Goal: Task Accomplishment & Management: Manage account settings

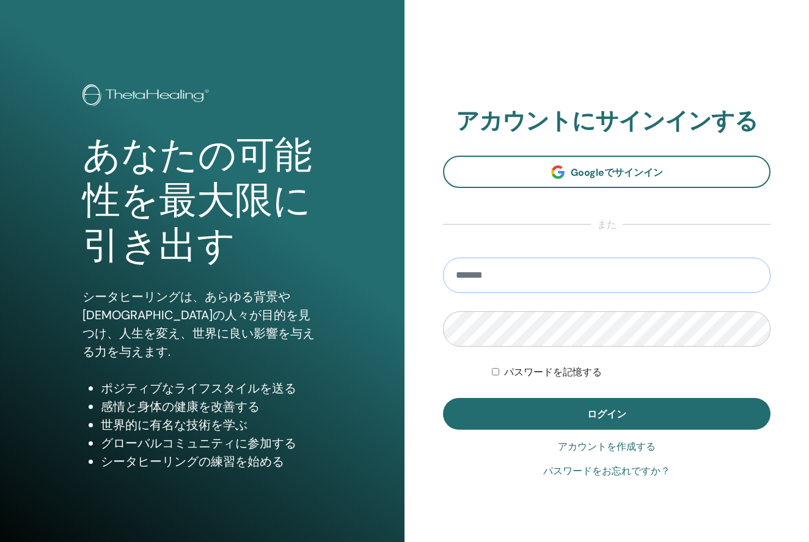
type input "**********"
click at [607, 414] on button "ログイン" at bounding box center [606, 414] width 327 height 32
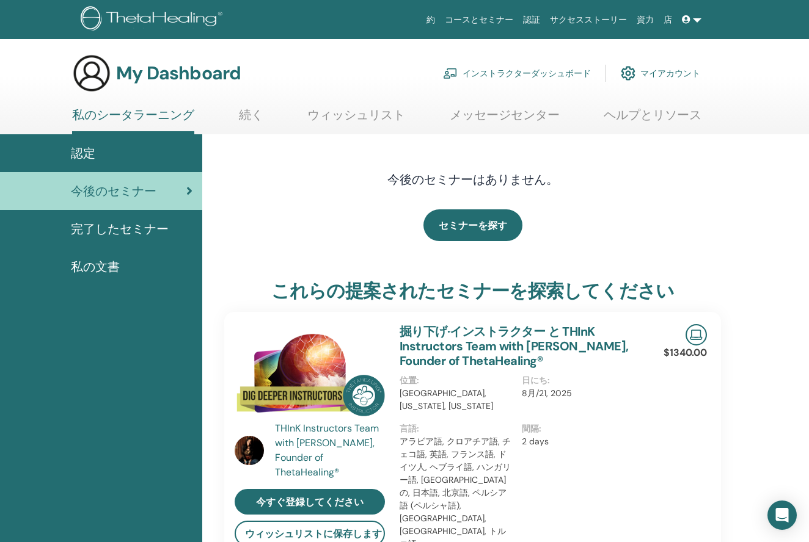
click at [566, 70] on link "インストラクターダッシュボード" at bounding box center [517, 73] width 148 height 27
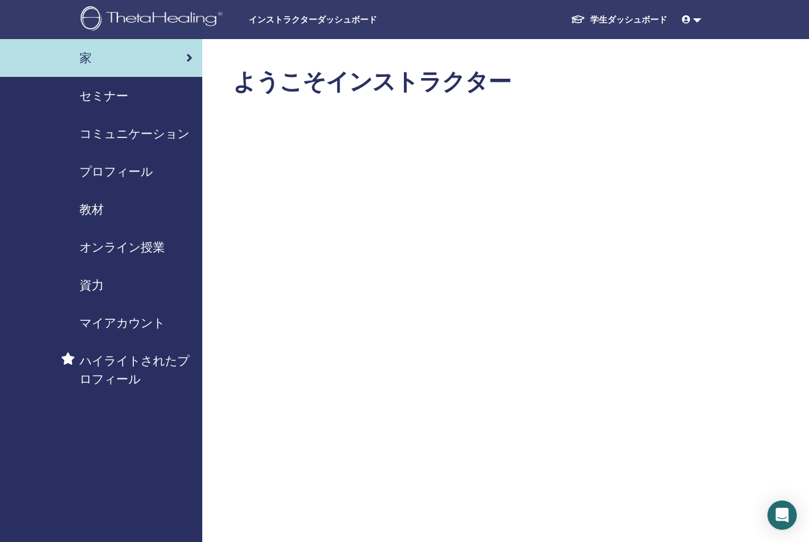
click at [101, 92] on span "セミナー" at bounding box center [103, 96] width 49 height 18
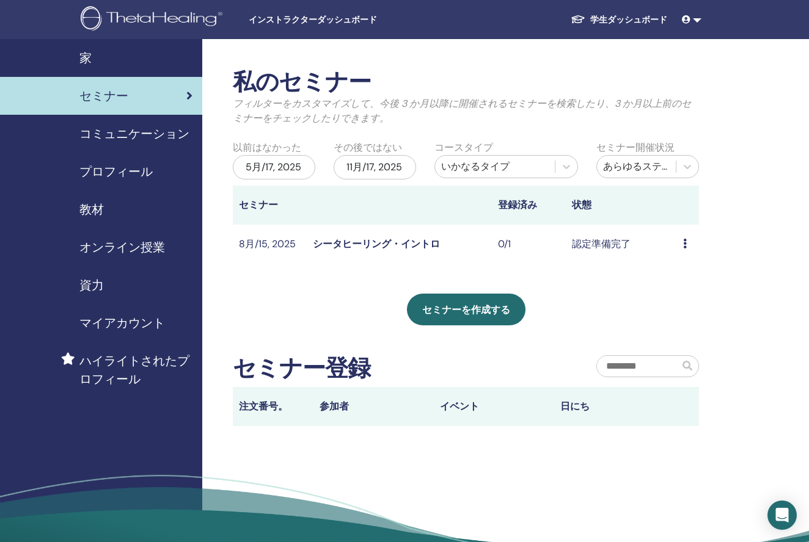
click at [685, 245] on icon at bounding box center [685, 244] width 4 height 10
click at [644, 248] on td "認定準備完了" at bounding box center [621, 245] width 111 height 40
click at [438, 244] on link "シータヒーリング・イントロ" at bounding box center [376, 244] width 127 height 13
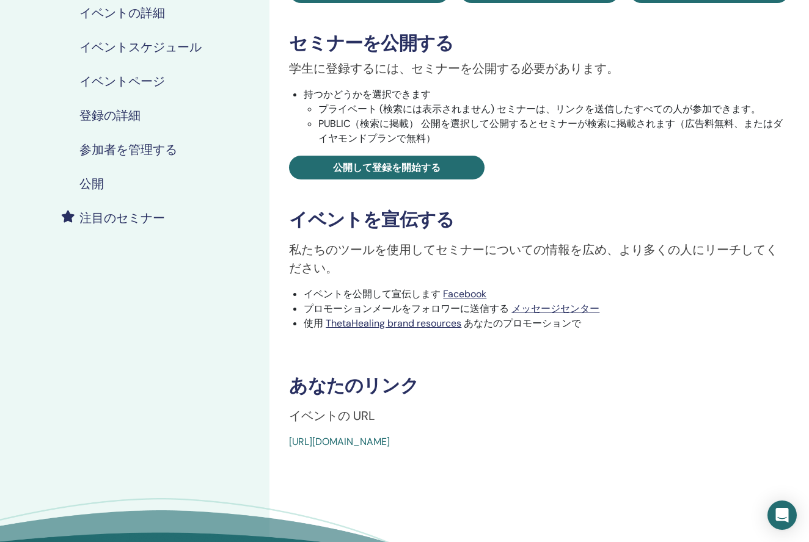
scroll to position [184, 0]
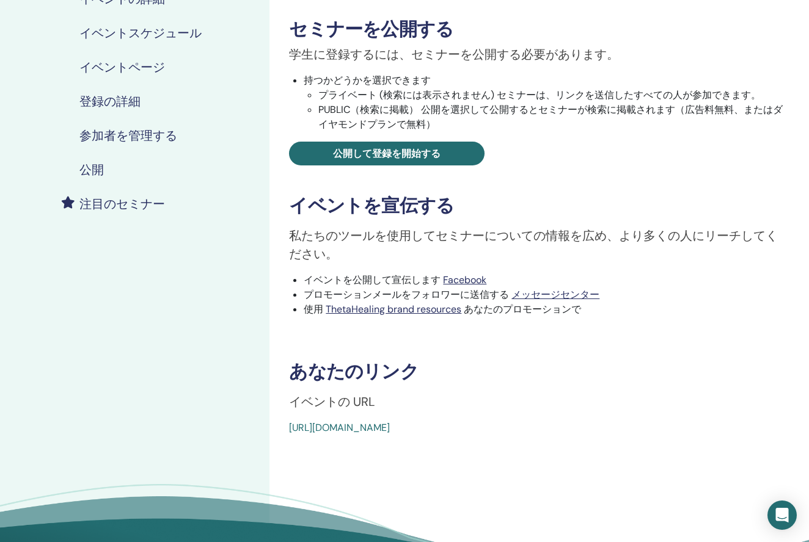
click at [390, 428] on link "https://www.thetahealing.com/seminar-372831-details.html" at bounding box center [339, 428] width 101 height 13
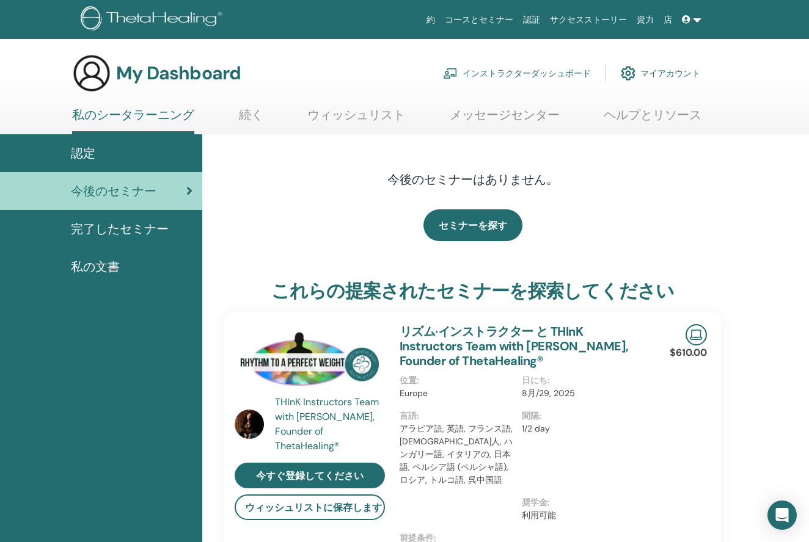
click at [580, 71] on link "インストラクターダッシュボード" at bounding box center [517, 73] width 148 height 27
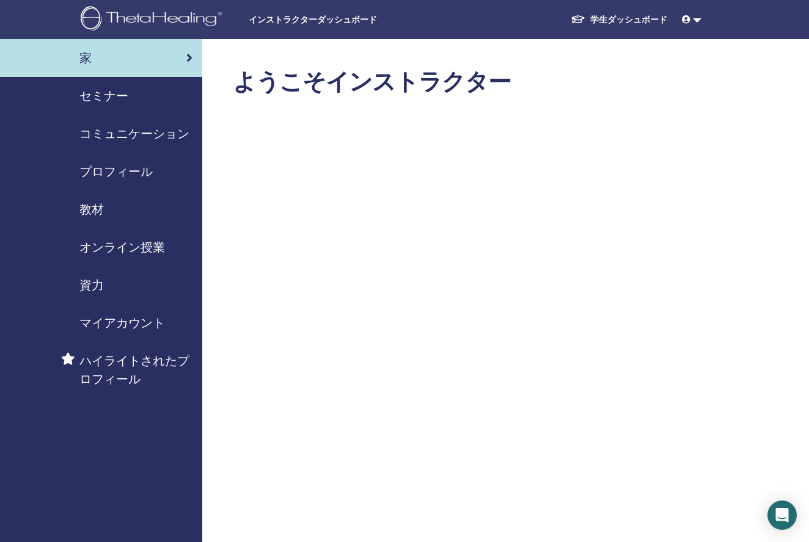
click at [112, 90] on span "セミナー" at bounding box center [103, 96] width 49 height 18
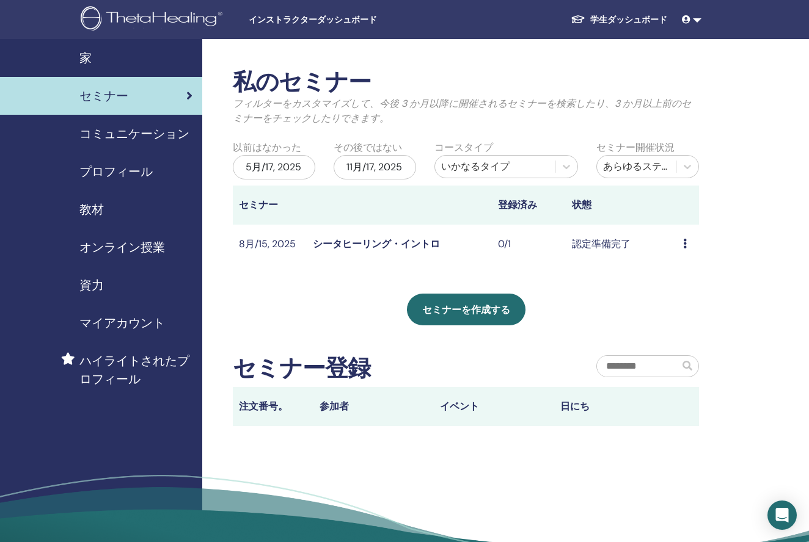
click at [352, 243] on link "シータヒーリング・イントロ" at bounding box center [376, 244] width 127 height 13
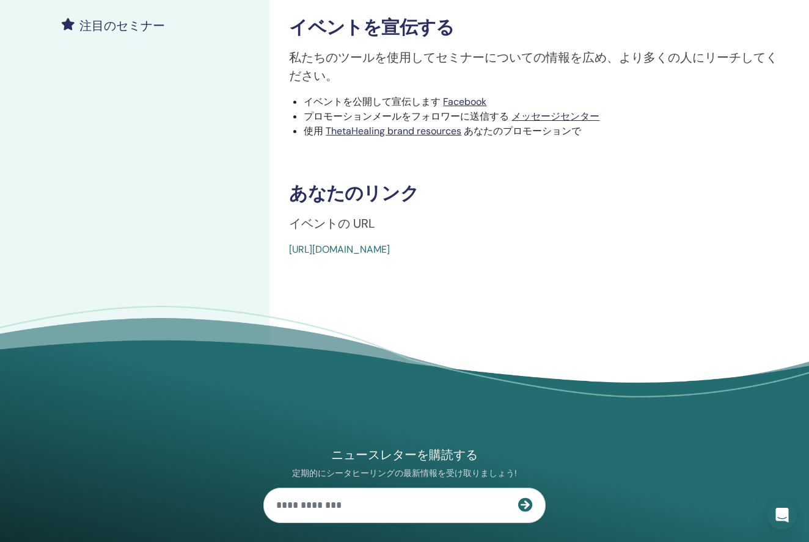
scroll to position [373, 0]
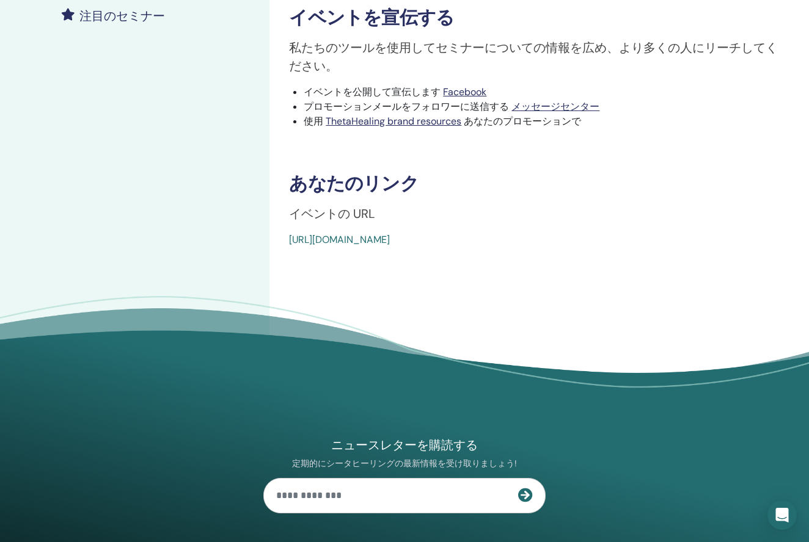
click at [390, 241] on link "https://www.thetahealing.com/seminar-372831-details.html" at bounding box center [339, 239] width 101 height 13
click at [414, 222] on p "イベントの URL" at bounding box center [539, 214] width 500 height 18
click at [390, 238] on link "https://www.thetahealing.com/seminar-372831-details.html" at bounding box center [339, 239] width 101 height 13
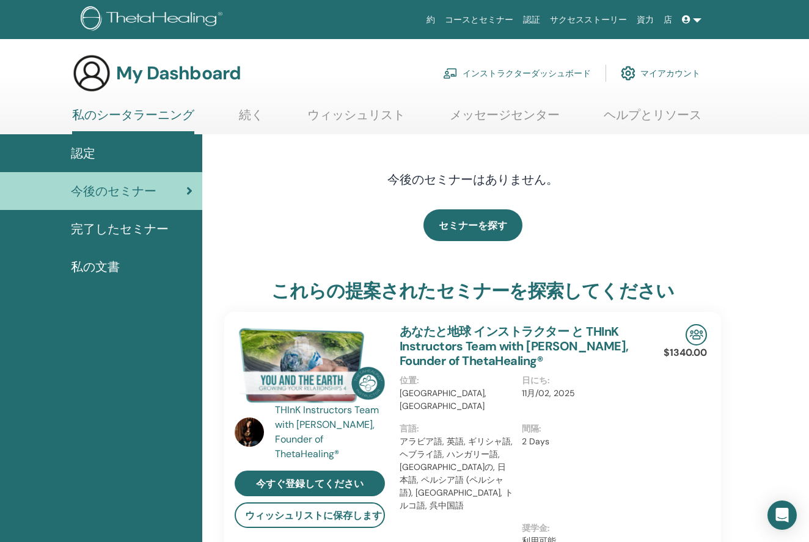
click at [546, 73] on link "インストラクターダッシュボード" at bounding box center [517, 73] width 148 height 27
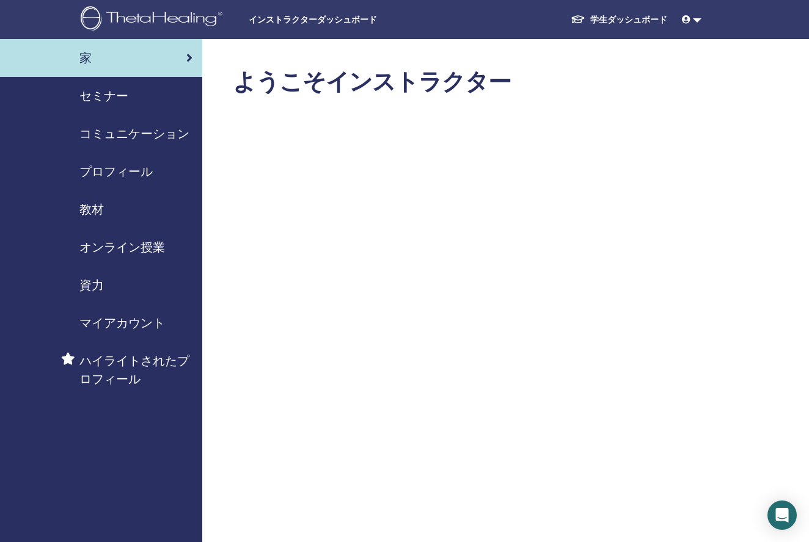
click at [150, 96] on div "セミナー" at bounding box center [101, 96] width 183 height 18
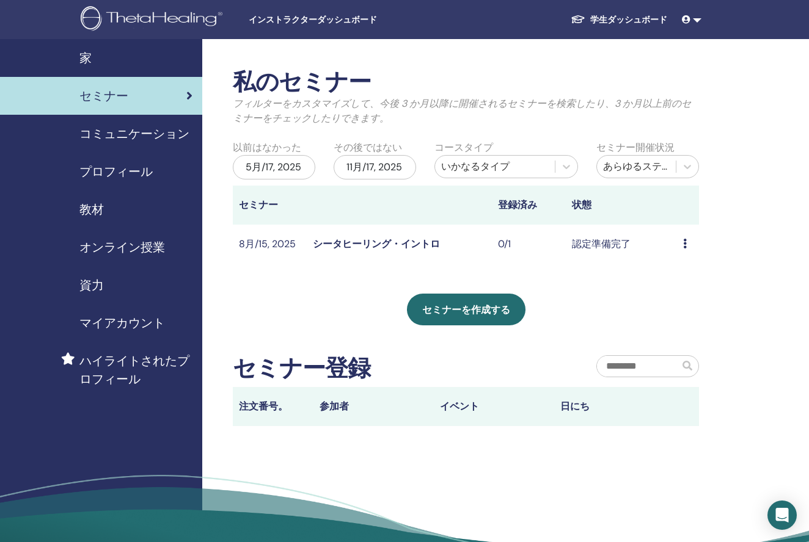
click at [343, 243] on link "シータヒーリング・イントロ" at bounding box center [376, 244] width 127 height 13
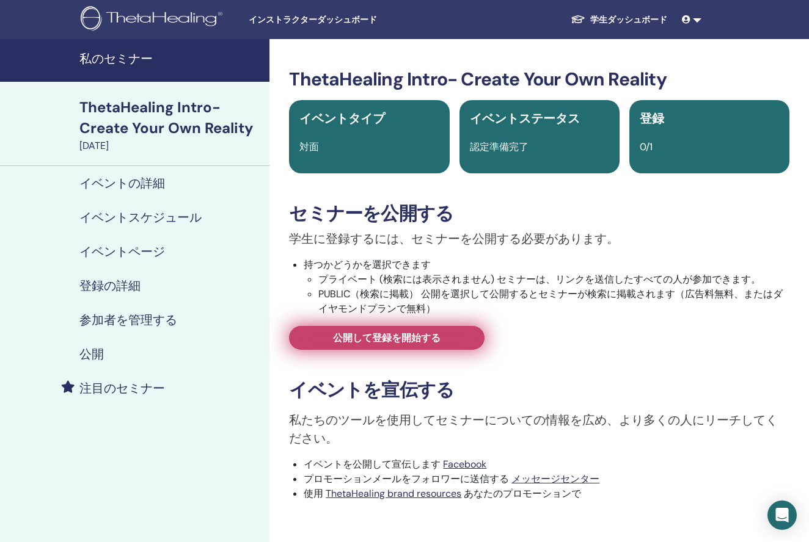
click at [359, 343] on span "公開して登録を開始する" at bounding box center [387, 338] width 108 height 13
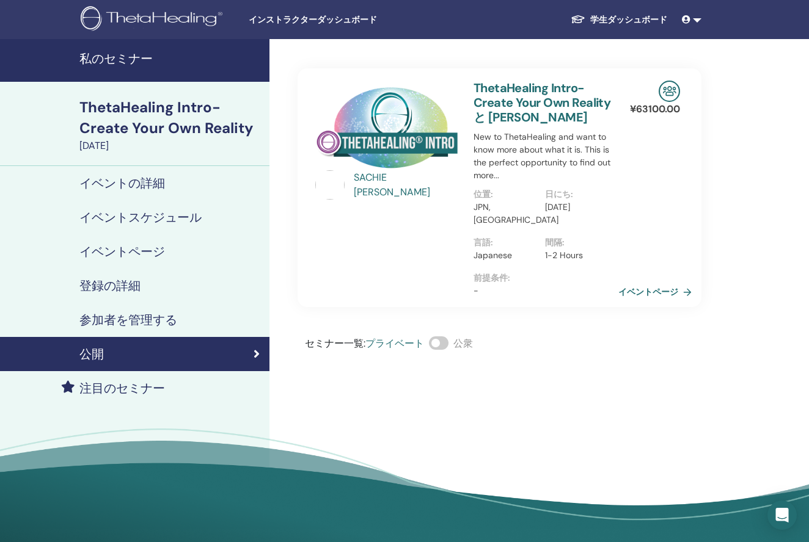
click at [621, 287] on link "イベントページ" at bounding box center [657, 292] width 78 height 18
click at [441, 337] on span at bounding box center [439, 343] width 20 height 13
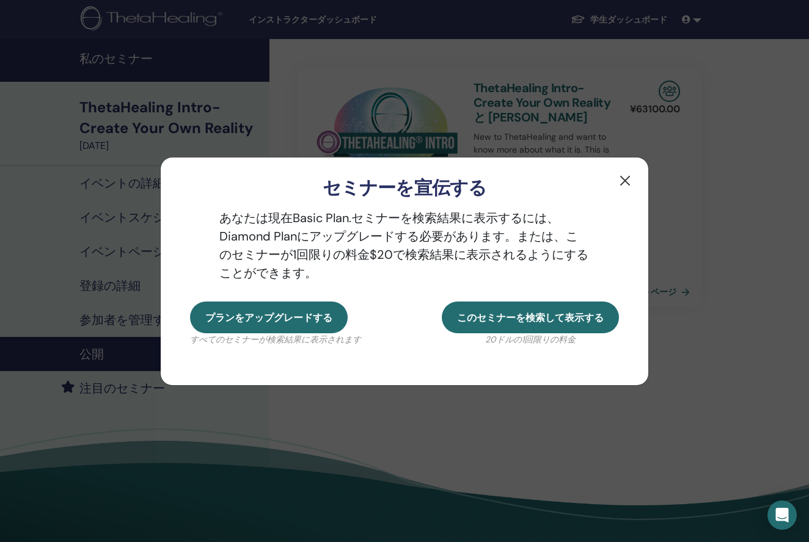
click at [620, 179] on button "button" at bounding box center [625, 181] width 20 height 20
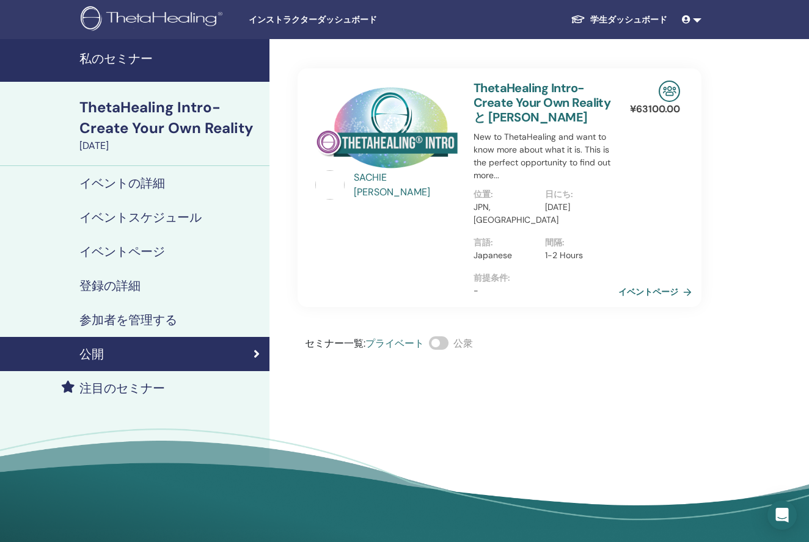
click at [651, 283] on link "イベントページ" at bounding box center [657, 292] width 78 height 18
click at [117, 318] on h4 "参加者を管理する" at bounding box center [128, 320] width 98 height 15
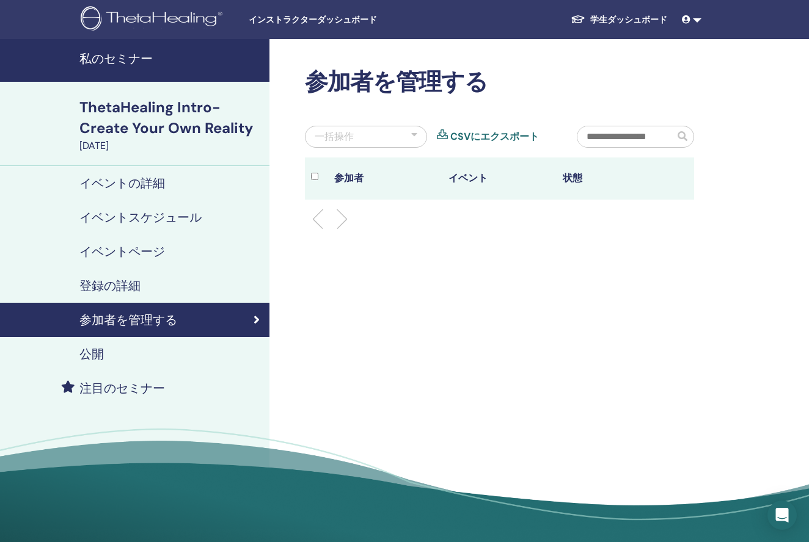
click at [578, 181] on th "状態" at bounding box center [614, 179] width 114 height 42
click at [478, 176] on th "イベント" at bounding box center [499, 179] width 114 height 42
click at [576, 179] on th "状態" at bounding box center [614, 179] width 114 height 42
click at [319, 178] on div at bounding box center [319, 179] width 16 height 18
click at [122, 283] on h4 "登録の詳細" at bounding box center [109, 286] width 61 height 15
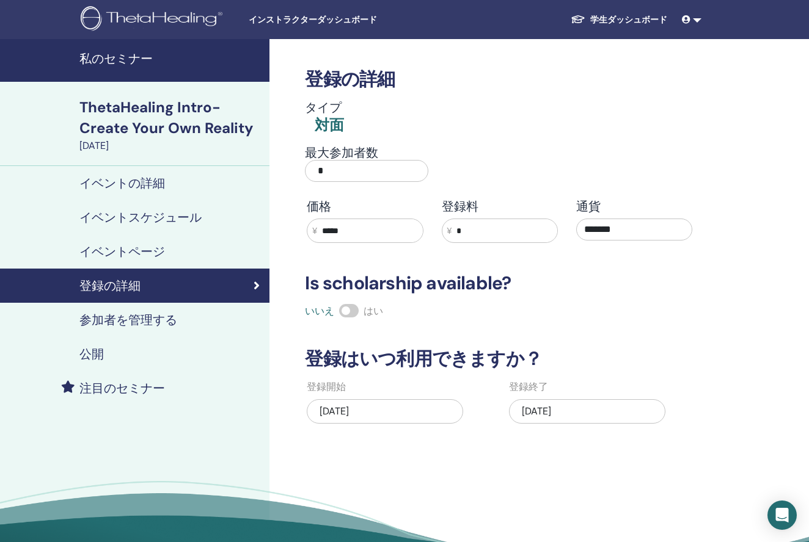
click at [159, 246] on h4 "イベントページ" at bounding box center [122, 251] width 86 height 15
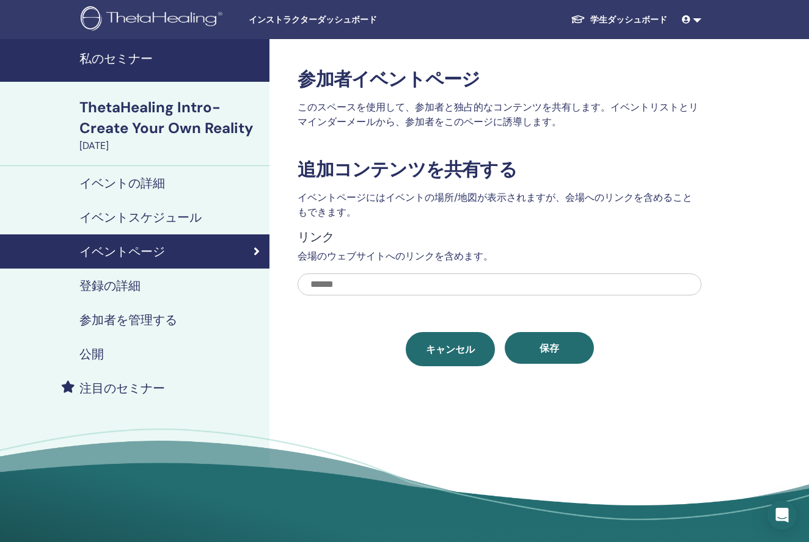
click at [423, 362] on link "キャンセル" at bounding box center [450, 349] width 89 height 34
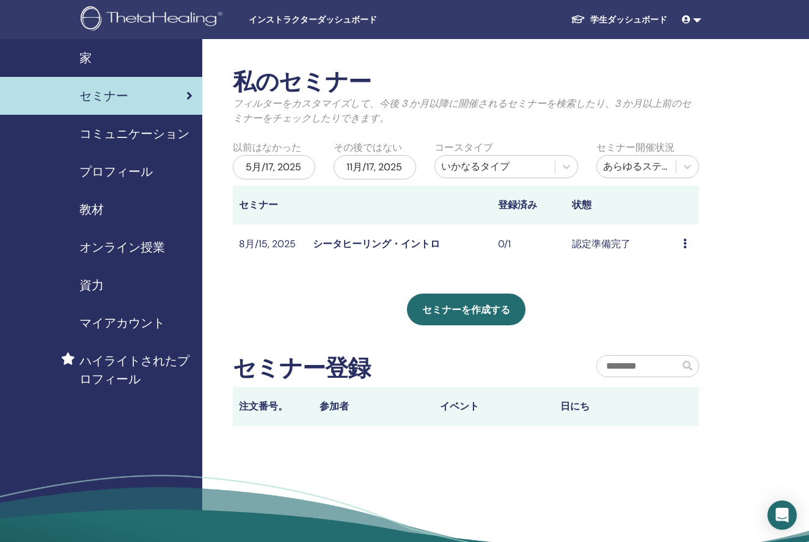
click at [400, 242] on link "シータヒーリング・イントロ" at bounding box center [376, 244] width 127 height 13
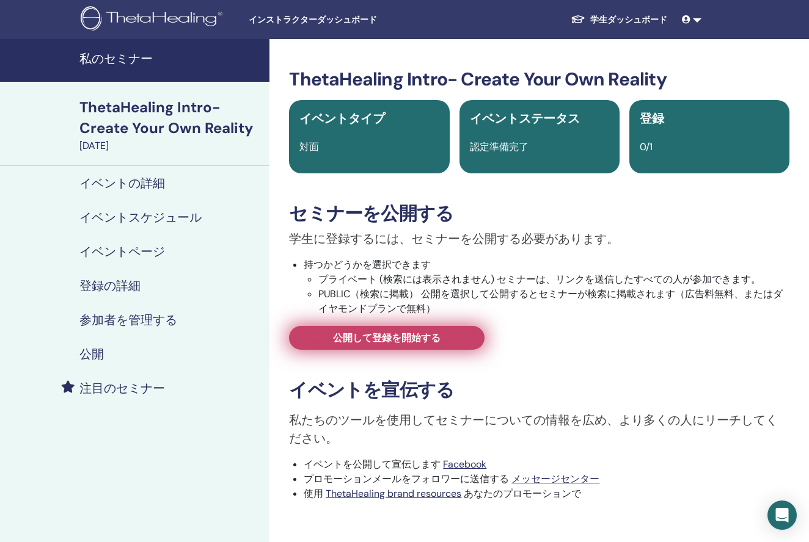
click at [382, 339] on span "公開して登録を開始する" at bounding box center [387, 338] width 108 height 13
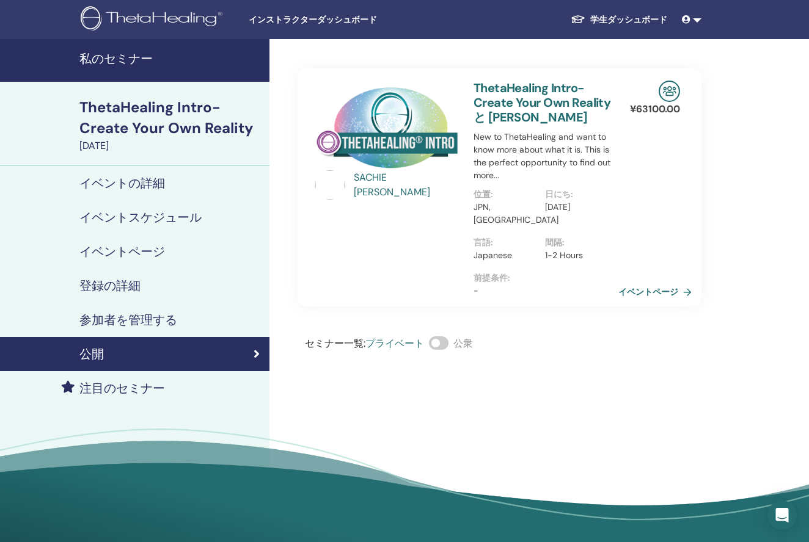
click at [633, 283] on link "イベントページ" at bounding box center [657, 292] width 78 height 18
click at [651, 283] on link "イベントページ" at bounding box center [657, 292] width 78 height 18
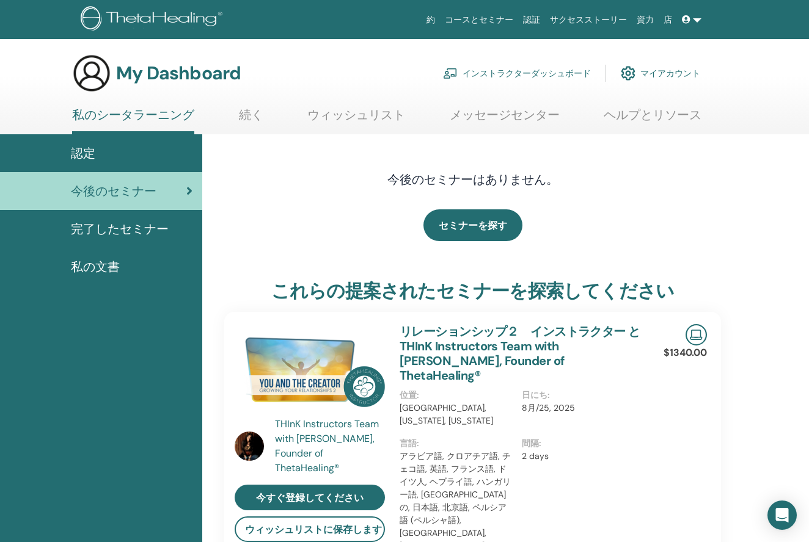
click at [572, 76] on link "インストラクターダッシュボード" at bounding box center [517, 73] width 148 height 27
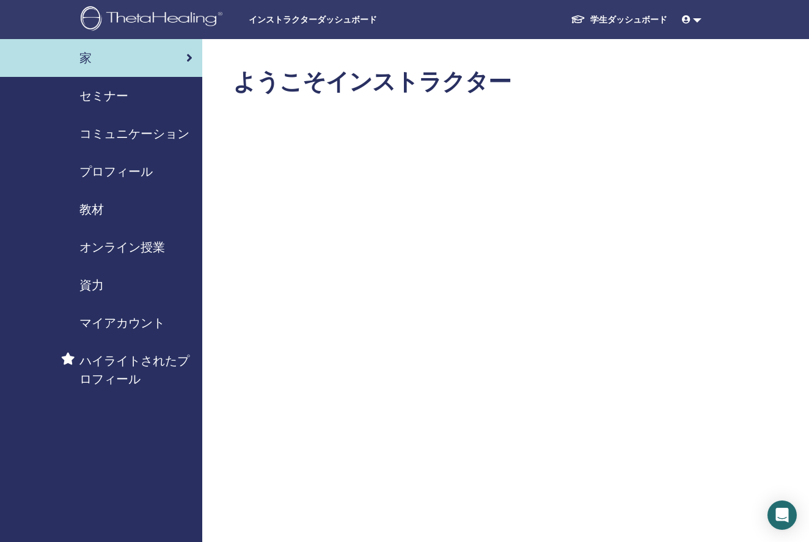
click at [119, 95] on span "セミナー" at bounding box center [103, 96] width 49 height 18
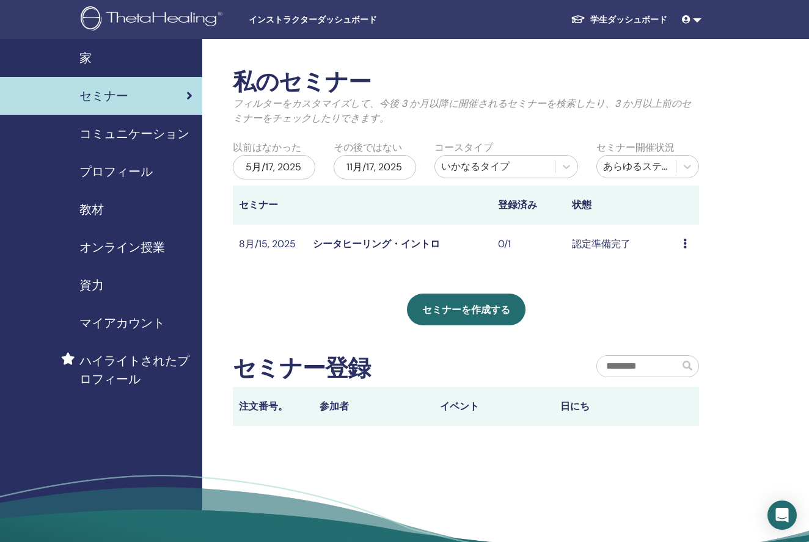
click at [600, 245] on td "認定準備完了" at bounding box center [621, 245] width 111 height 40
click at [427, 242] on link "シータヒーリング・イントロ" at bounding box center [376, 244] width 127 height 13
click at [683, 244] on icon at bounding box center [685, 244] width 4 height 10
click at [687, 251] on link "プレビュー" at bounding box center [688, 253] width 49 height 13
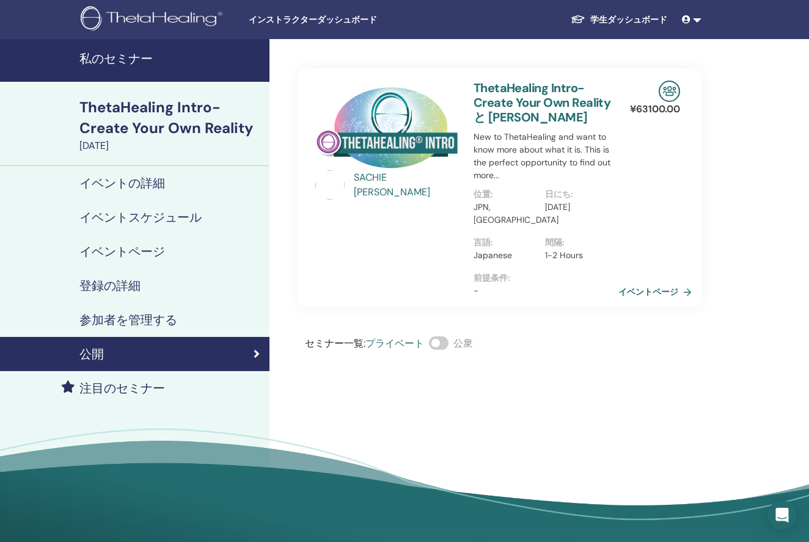
click at [669, 283] on link "イベントページ" at bounding box center [657, 292] width 78 height 18
click at [406, 180] on div "SACHIE YOSHIMURA" at bounding box center [408, 184] width 108 height 29
click at [398, 151] on img at bounding box center [386, 127] width 143 height 93
click at [414, 189] on div "SACHIE YOSHIMURA" at bounding box center [408, 184] width 108 height 29
click at [164, 316] on h4 "参加者を管理する" at bounding box center [128, 320] width 98 height 15
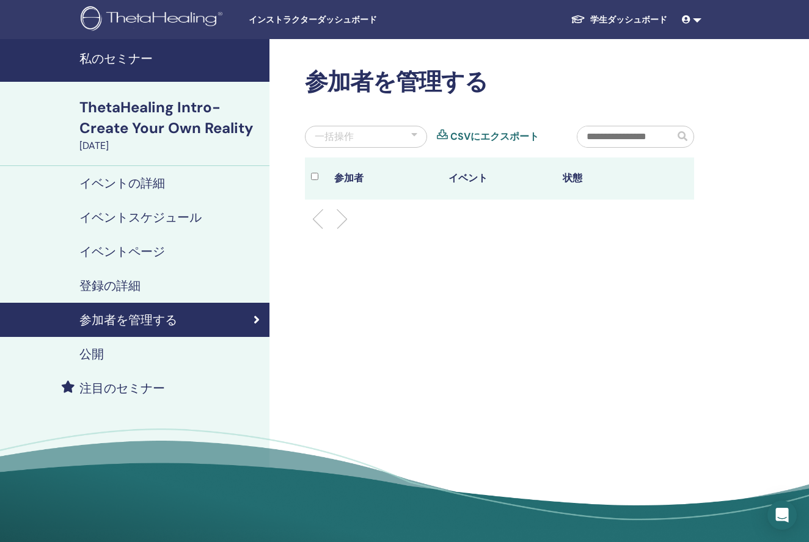
click at [128, 282] on h4 "登録の詳細" at bounding box center [109, 286] width 61 height 15
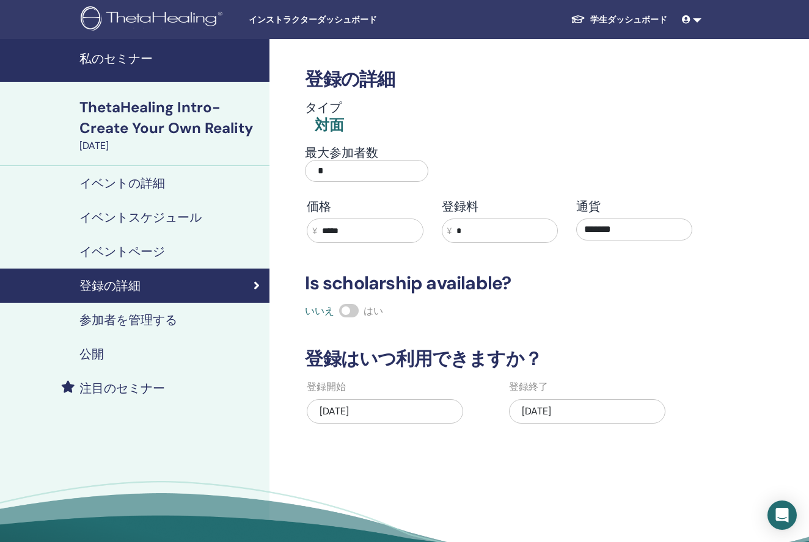
click at [144, 243] on link "イベントページ" at bounding box center [134, 252] width 269 height 34
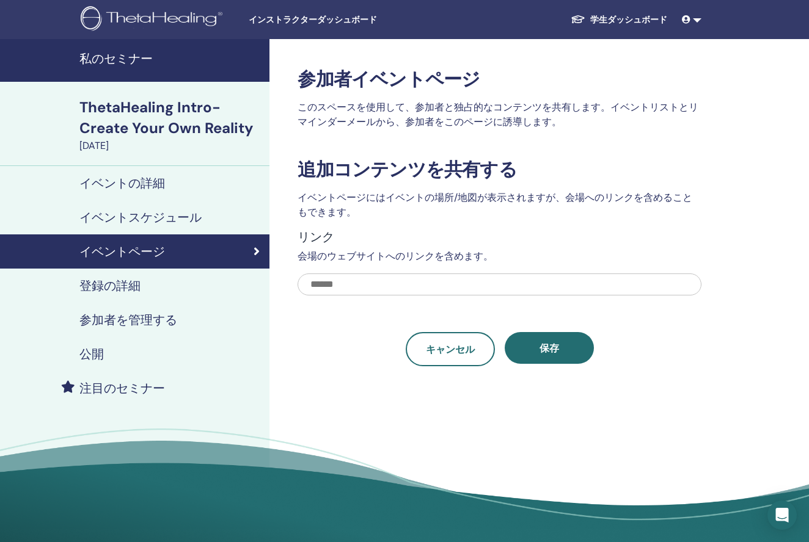
click at [143, 215] on h4 "イベントスケジュール" at bounding box center [140, 217] width 122 height 15
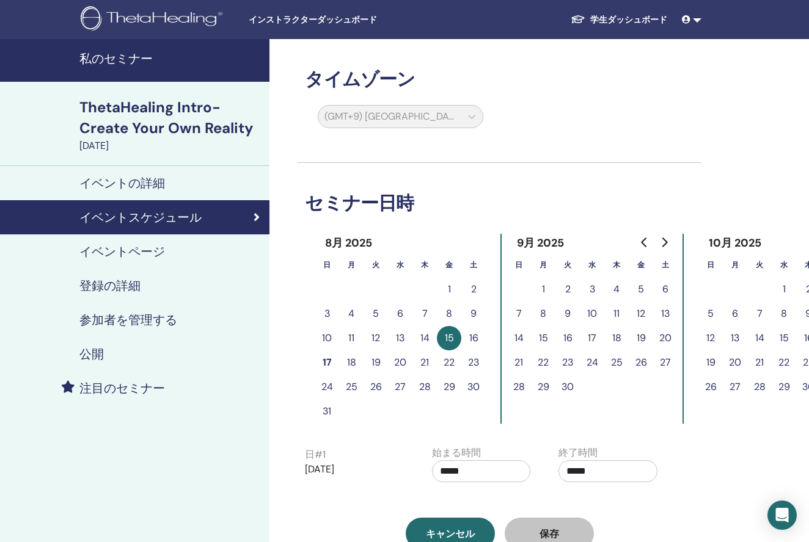
click at [139, 185] on h4 "イベントの詳細" at bounding box center [122, 183] width 86 height 15
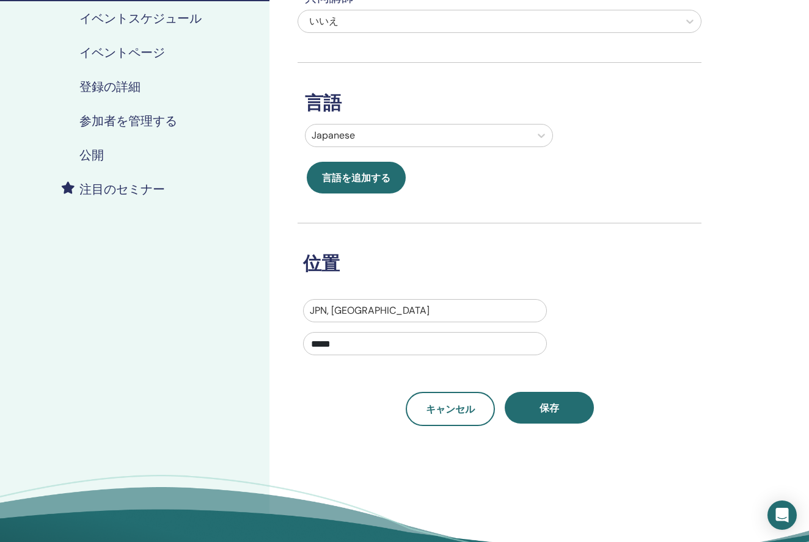
scroll to position [200, 0]
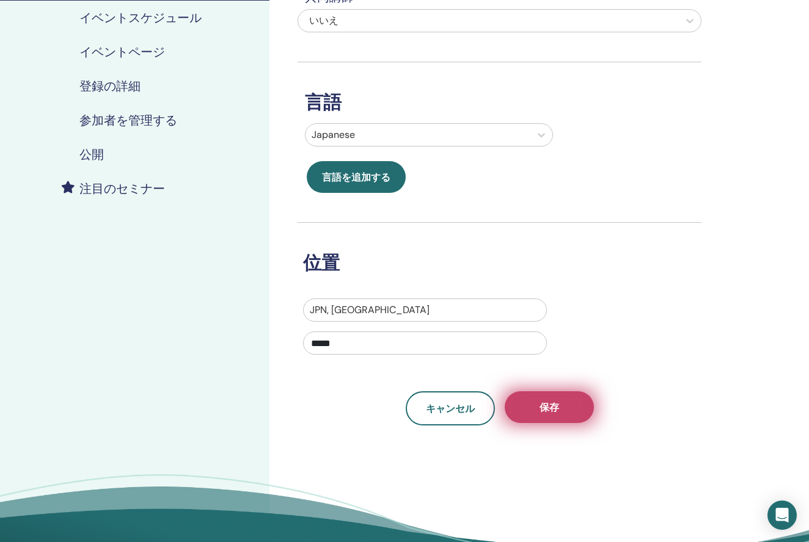
click at [577, 409] on button "保存" at bounding box center [549, 408] width 89 height 32
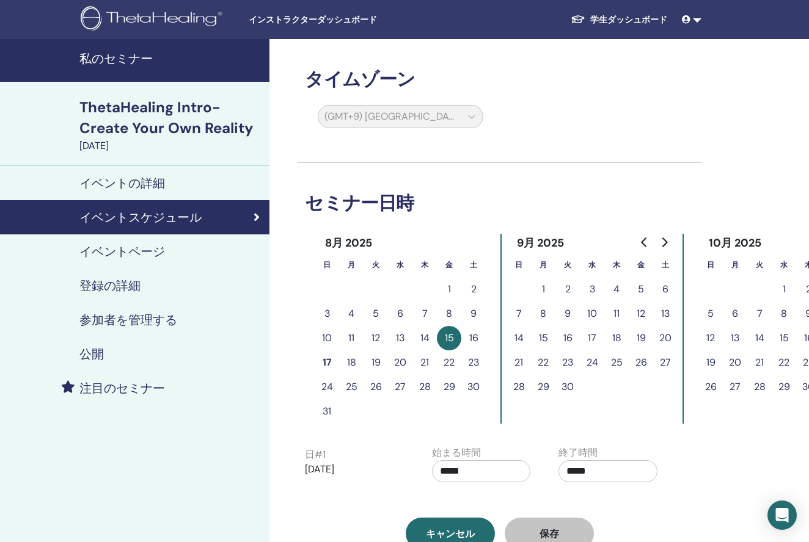
click at [89, 350] on h4 "公開" at bounding box center [91, 354] width 24 height 15
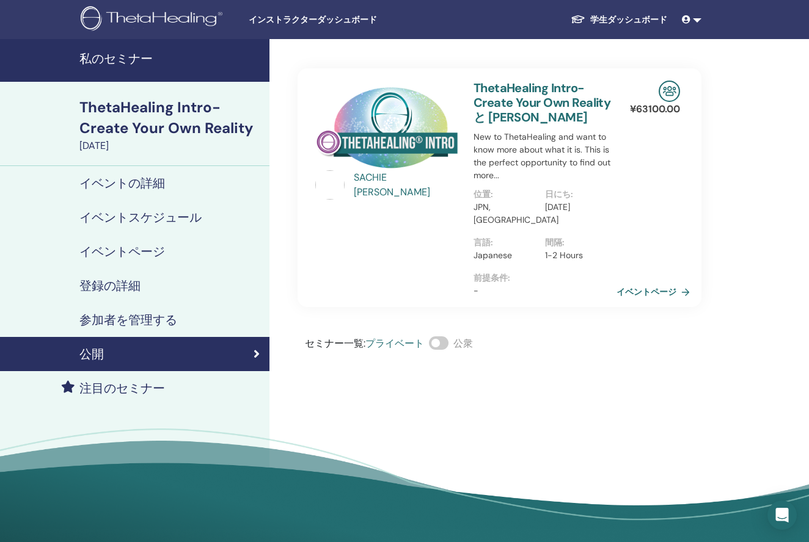
click at [118, 389] on h4 "注目のセミナー" at bounding box center [122, 388] width 86 height 15
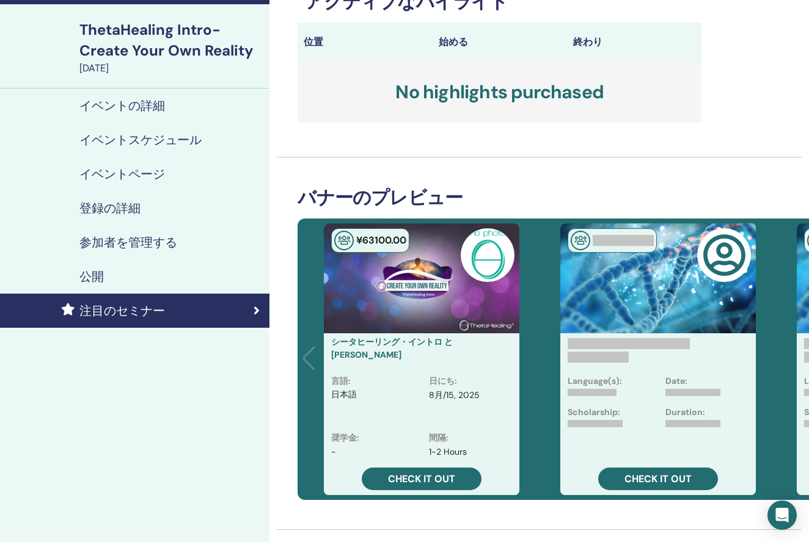
scroll to position [85, 0]
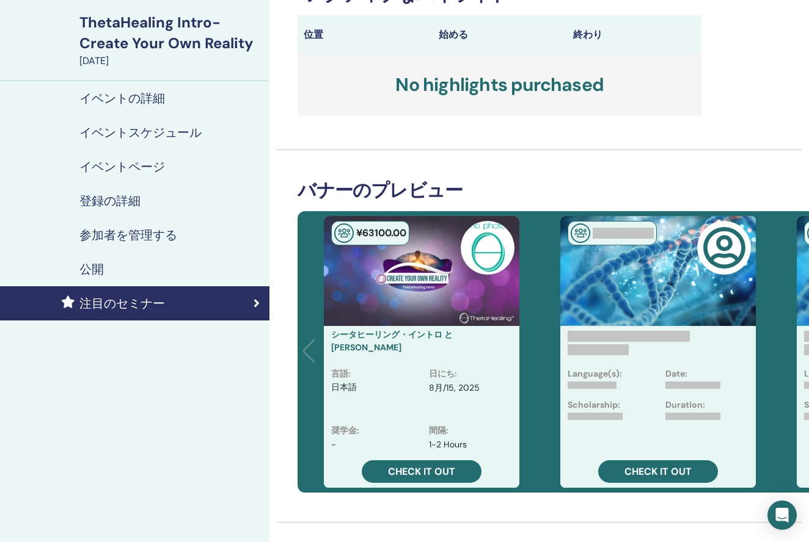
click at [99, 264] on h4 "公開" at bounding box center [91, 269] width 24 height 15
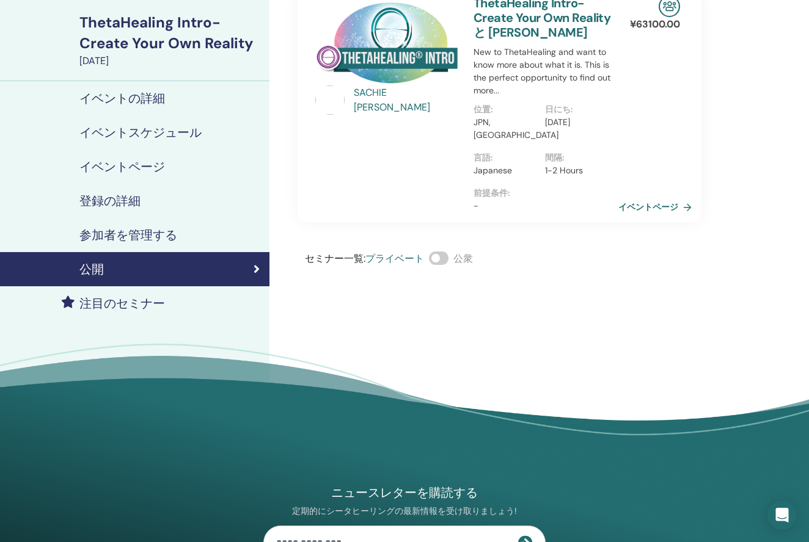
click at [630, 198] on link "イベントページ" at bounding box center [657, 207] width 78 height 18
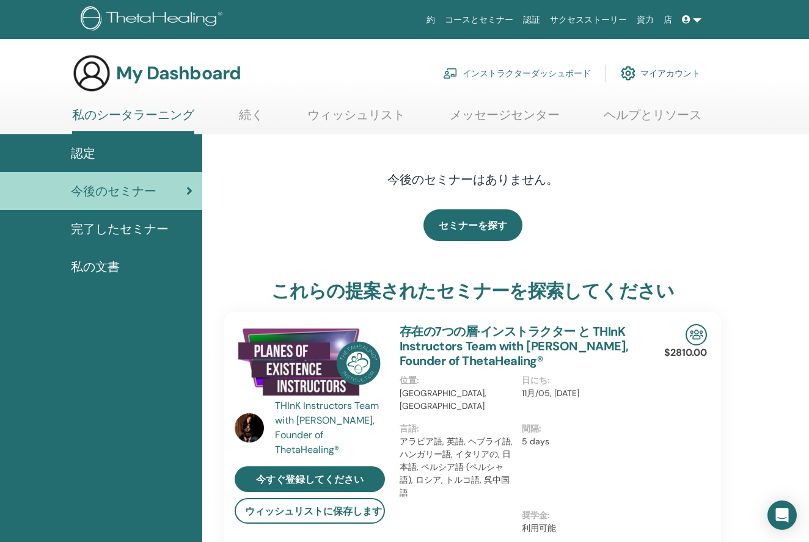
click at [531, 71] on link "インストラクターダッシュボード" at bounding box center [517, 73] width 148 height 27
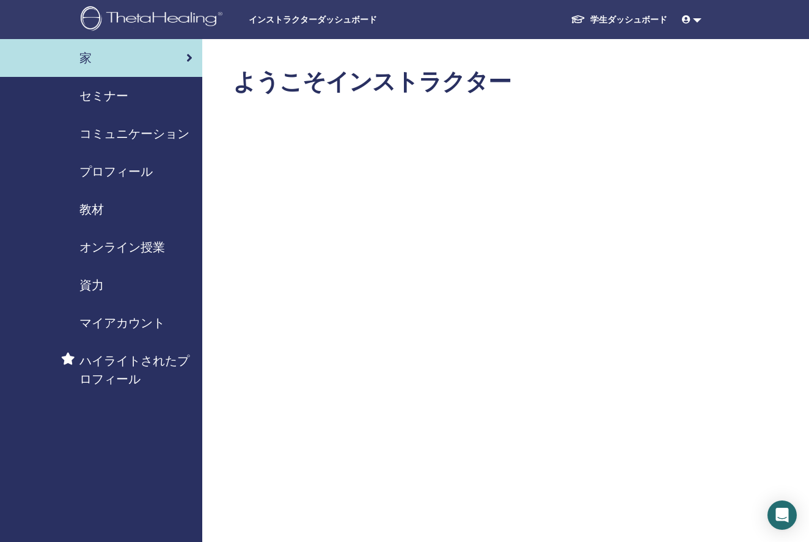
click at [117, 94] on span "セミナー" at bounding box center [103, 96] width 49 height 18
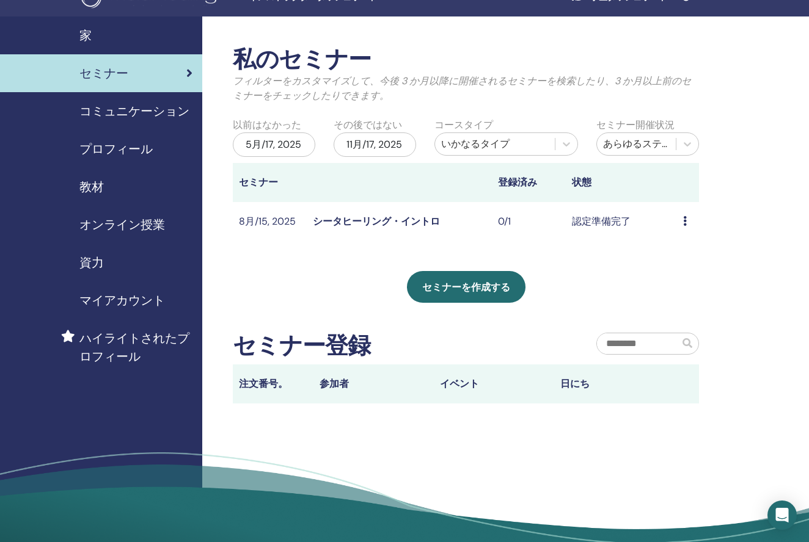
scroll to position [16, 0]
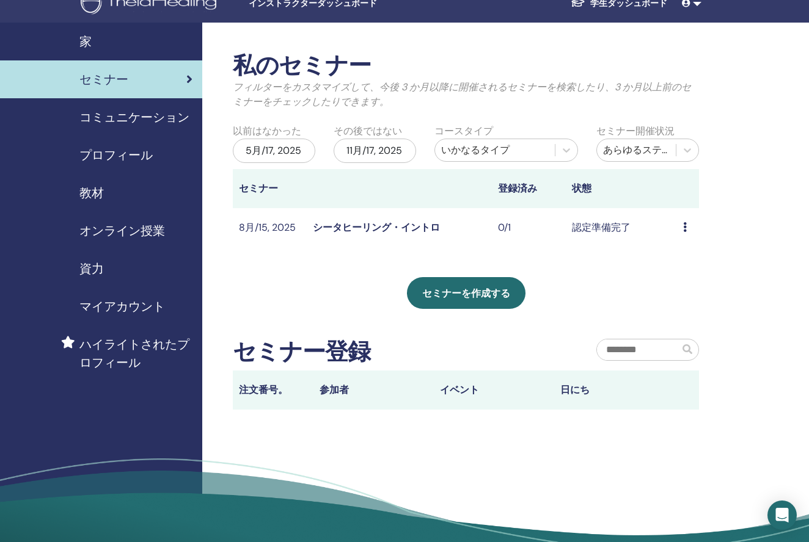
click at [332, 225] on link "シータヒーリング・イントロ" at bounding box center [376, 227] width 127 height 13
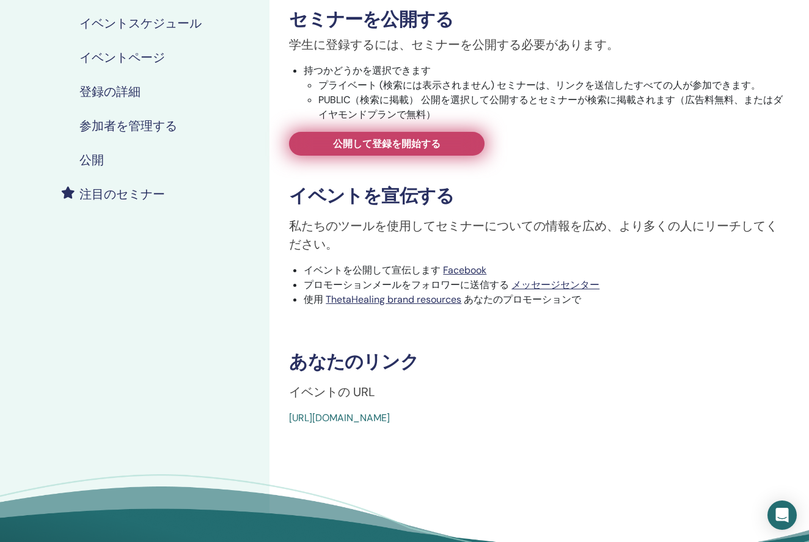
scroll to position [200, 0]
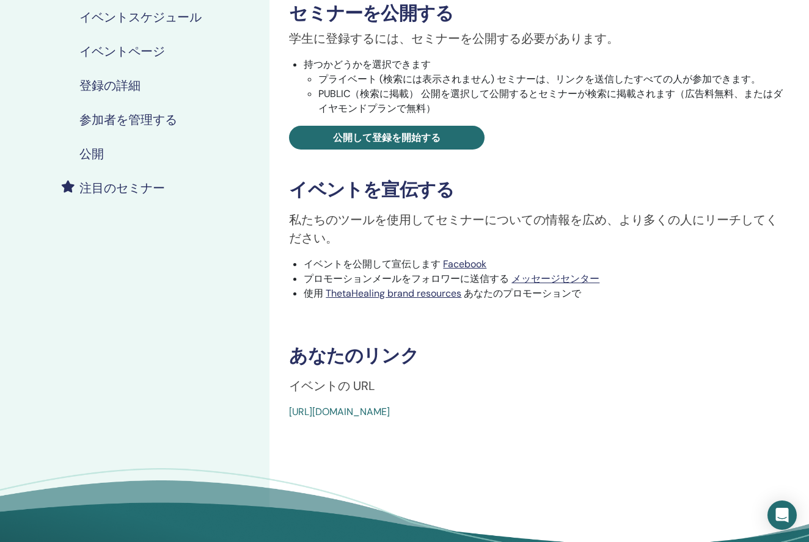
click at [356, 412] on link "https://www.thetahealing.com/seminar-372831-details.html" at bounding box center [339, 412] width 101 height 13
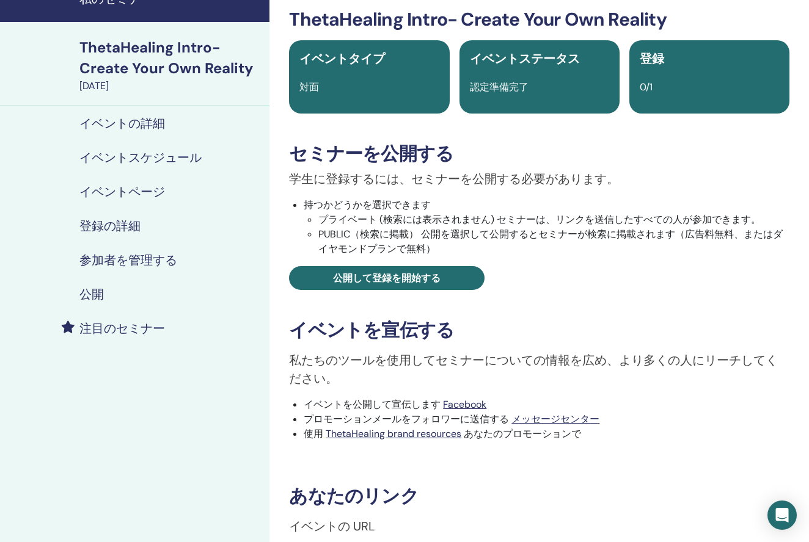
scroll to position [63, 0]
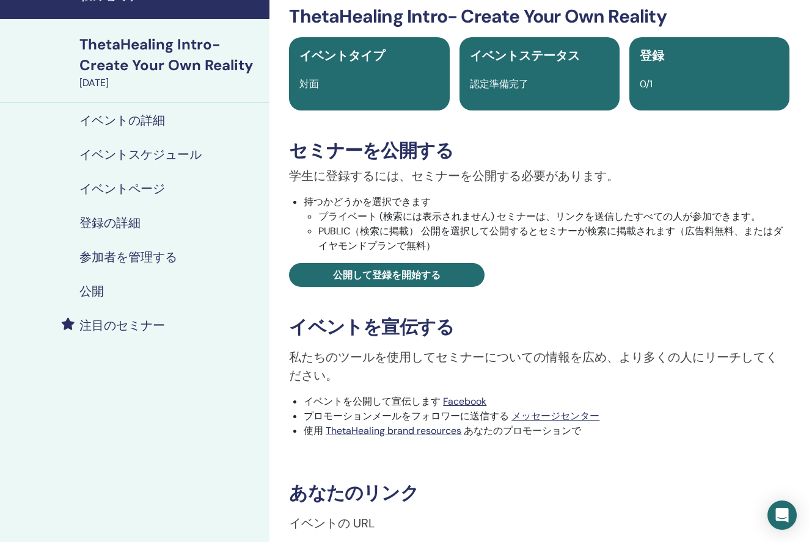
click at [137, 258] on h4 "参加者を管理する" at bounding box center [128, 257] width 98 height 15
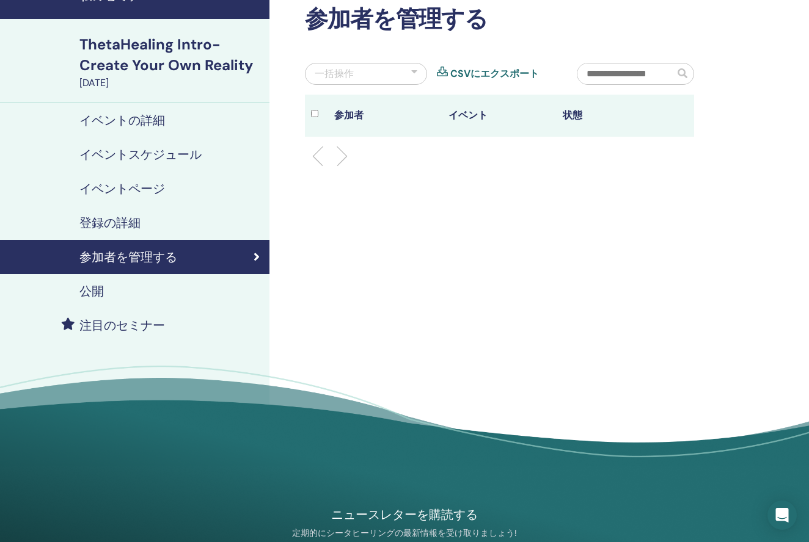
click at [358, 120] on th "参加者" at bounding box center [385, 116] width 114 height 42
click at [338, 159] on li at bounding box center [337, 156] width 21 height 21
click at [313, 155] on div at bounding box center [499, 156] width 407 height 39
click at [485, 117] on th "イベント" at bounding box center [499, 116] width 114 height 42
click at [563, 117] on th "状態" at bounding box center [614, 116] width 114 height 42
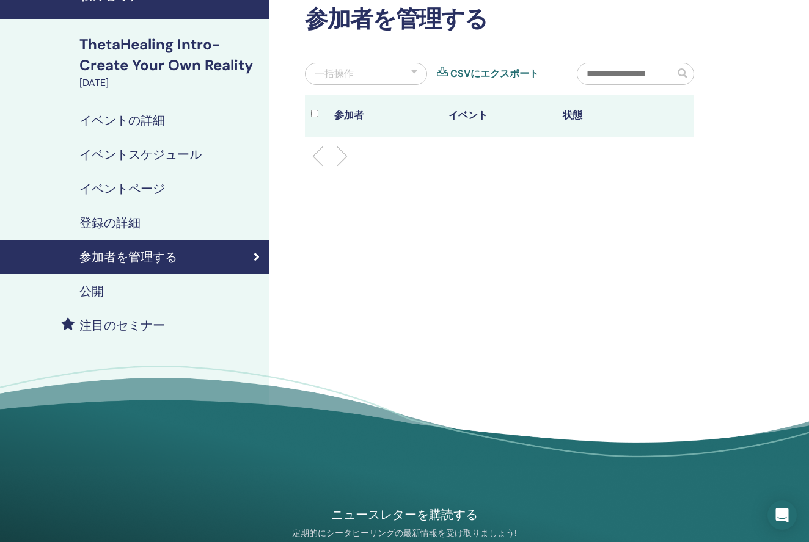
click at [414, 72] on div at bounding box center [414, 74] width 6 height 15
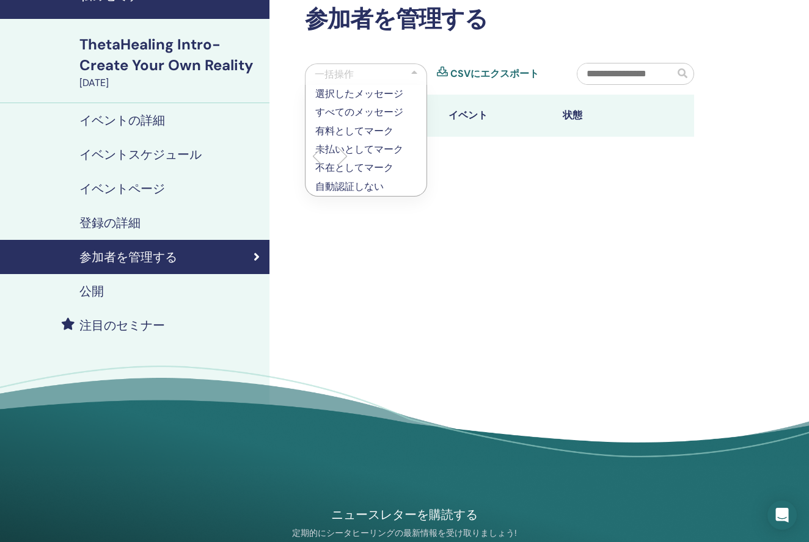
click at [431, 240] on div "参加者を管理する 一括操作 選択したメッセージ すべてのメッセージ 有料としてマーク 未払いとしてマーク 不在としてマーク 自動認証しない CSVにエクスポー…" at bounding box center [538, 232] width 539 height 512
click at [415, 74] on div at bounding box center [414, 74] width 6 height 15
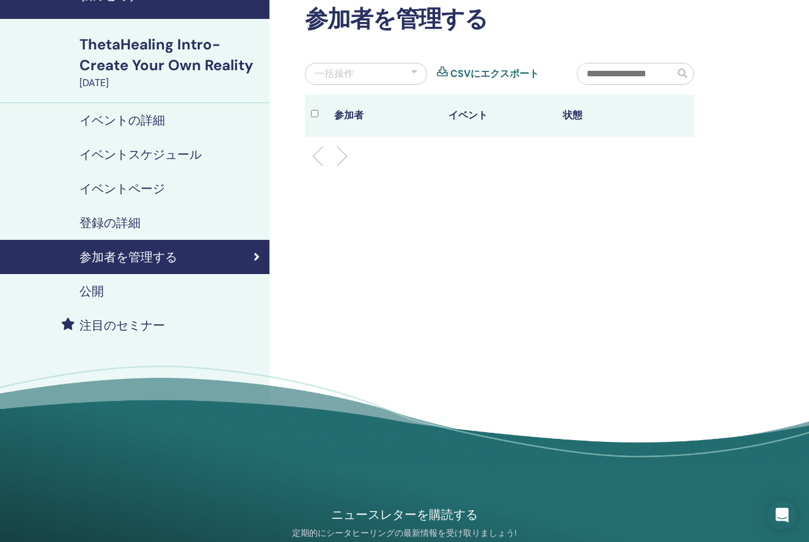
click at [143, 122] on h4 "イベントの詳細" at bounding box center [122, 120] width 86 height 15
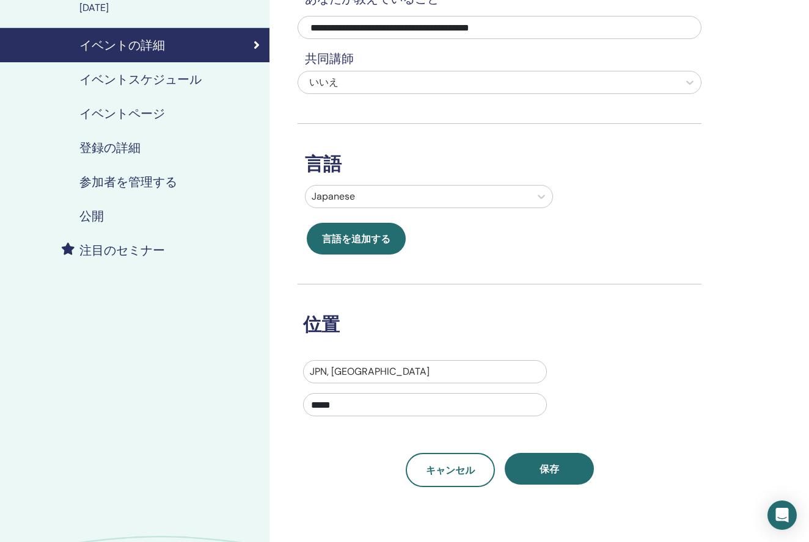
scroll to position [132, 0]
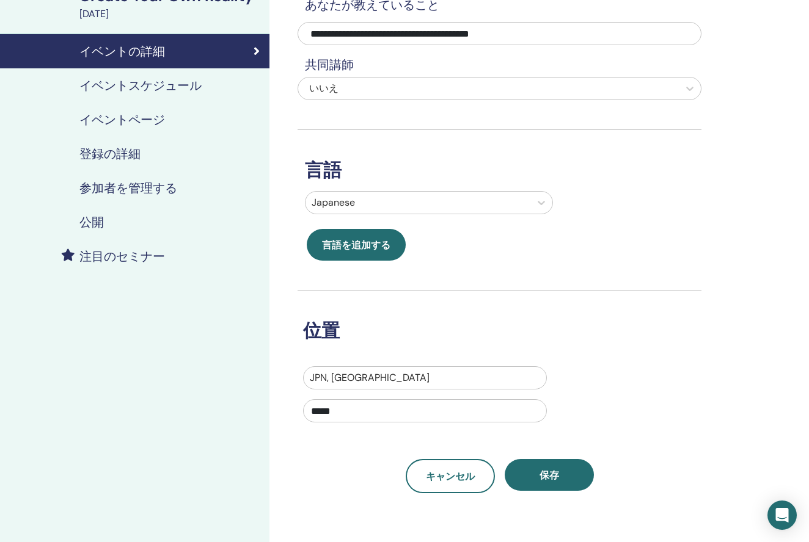
click at [146, 117] on h4 "イベントページ" at bounding box center [122, 119] width 86 height 15
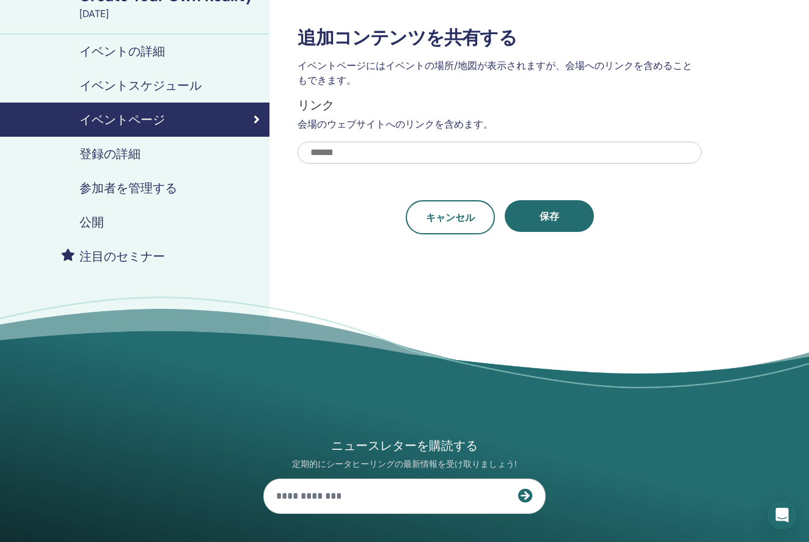
click at [140, 151] on h4 "登録の詳細" at bounding box center [109, 154] width 61 height 15
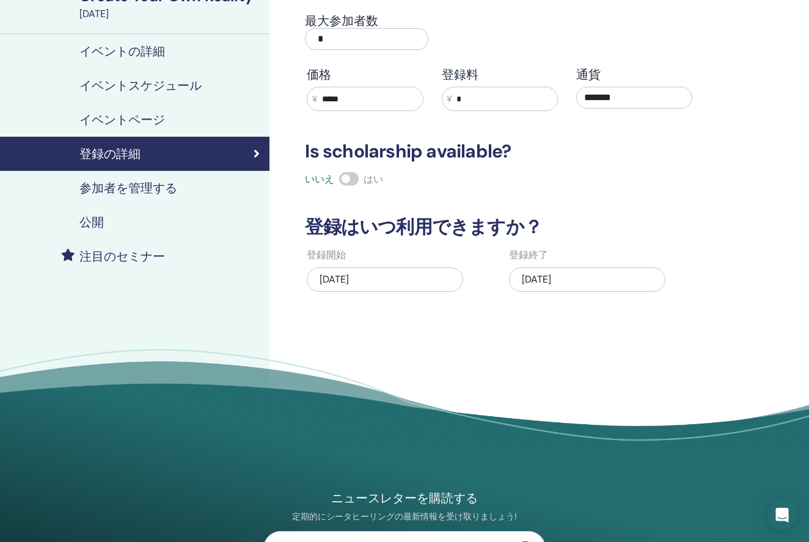
click at [136, 186] on h4 "参加者を管理する" at bounding box center [128, 188] width 98 height 15
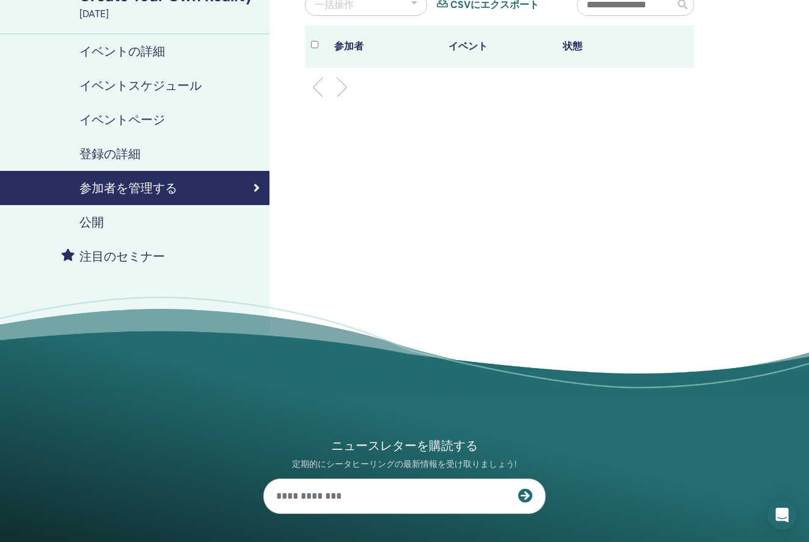
click at [100, 230] on link "公開" at bounding box center [134, 222] width 269 height 34
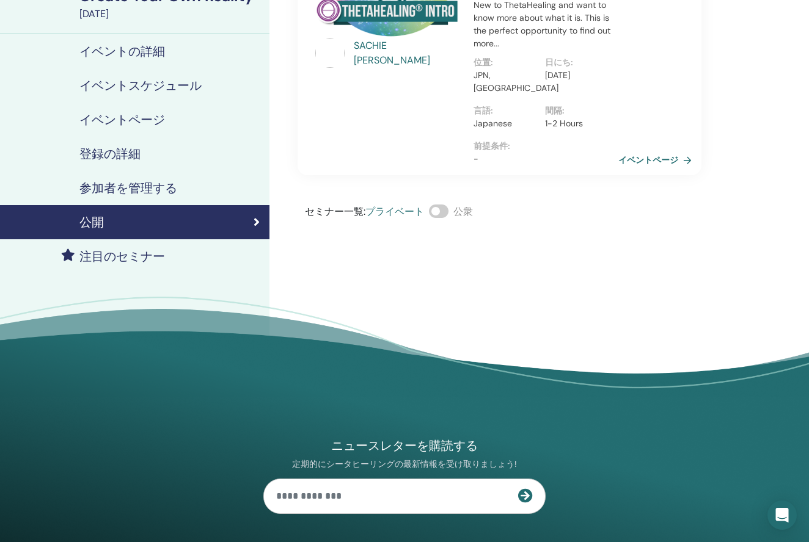
click at [663, 151] on link "イベントページ" at bounding box center [657, 160] width 78 height 18
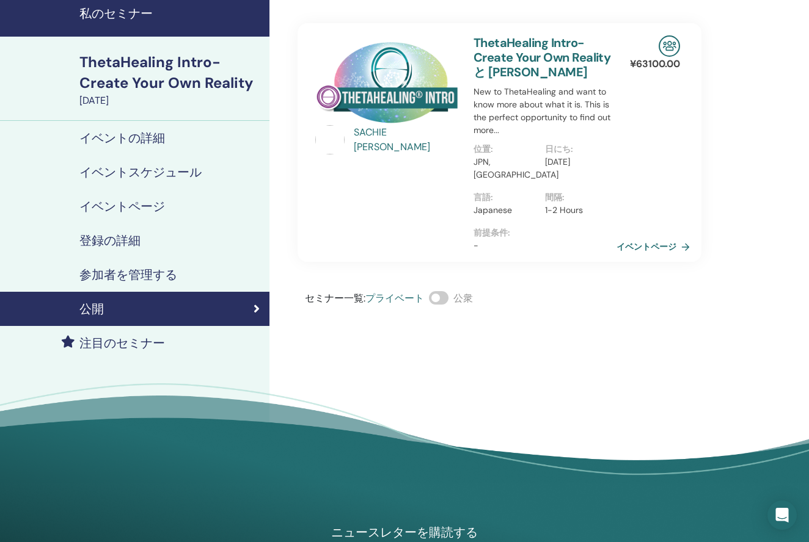
scroll to position [43, 0]
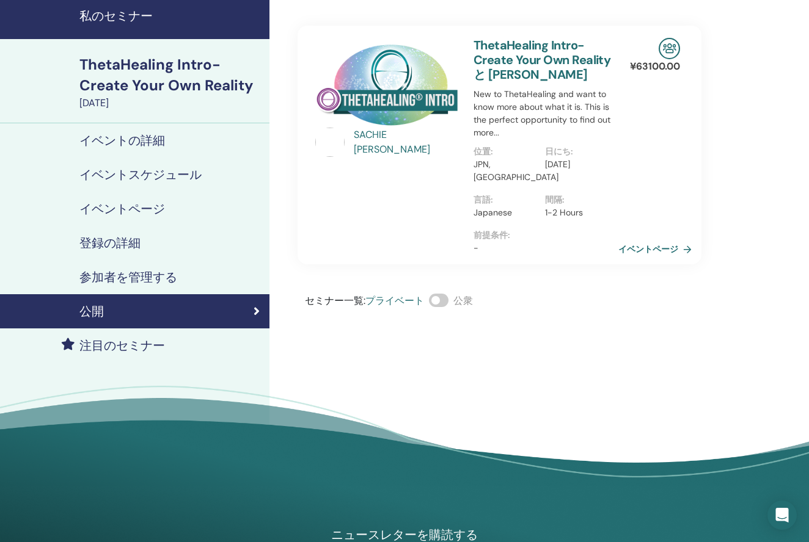
click at [658, 240] on link "イベントページ" at bounding box center [657, 249] width 78 height 18
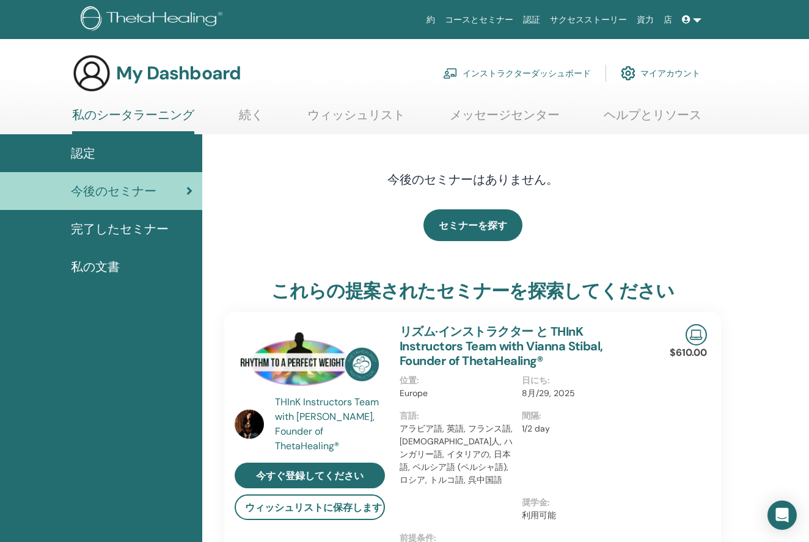
click at [483, 73] on link "インストラクターダッシュボード" at bounding box center [517, 73] width 148 height 27
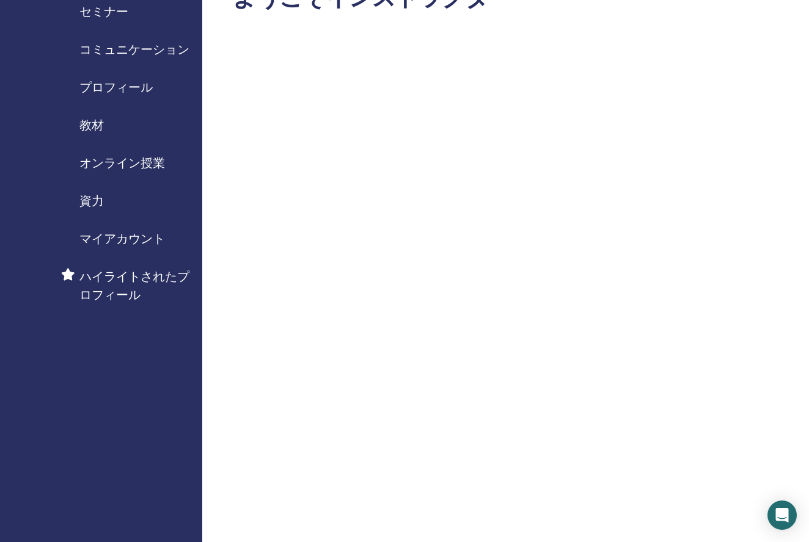
scroll to position [82, 0]
click at [103, 13] on span "セミナー" at bounding box center [103, 14] width 49 height 18
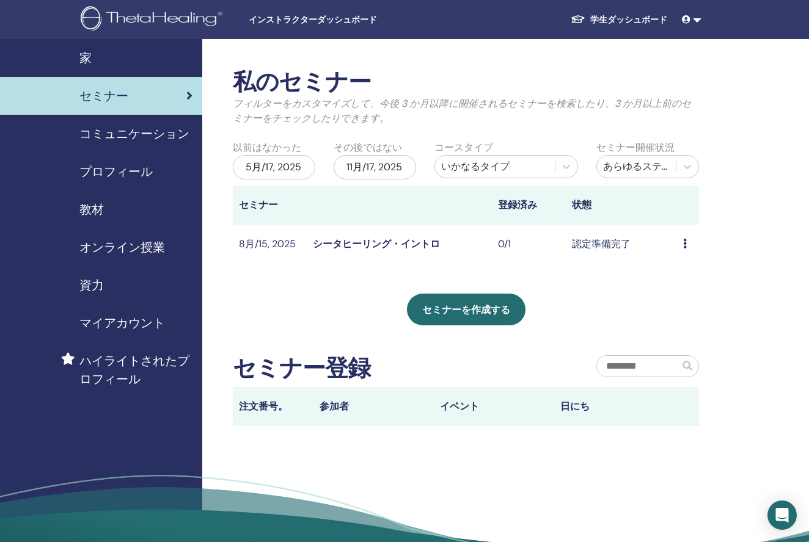
click at [367, 243] on link "シータヒーリング・イントロ" at bounding box center [376, 244] width 127 height 13
click at [604, 247] on td "認定準備完了" at bounding box center [621, 245] width 111 height 40
click at [425, 243] on link "シータヒーリング・イントロ" at bounding box center [376, 244] width 127 height 13
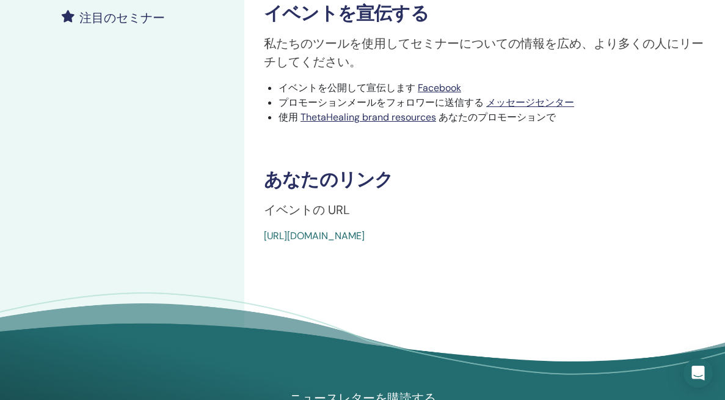
scroll to position [393, 0]
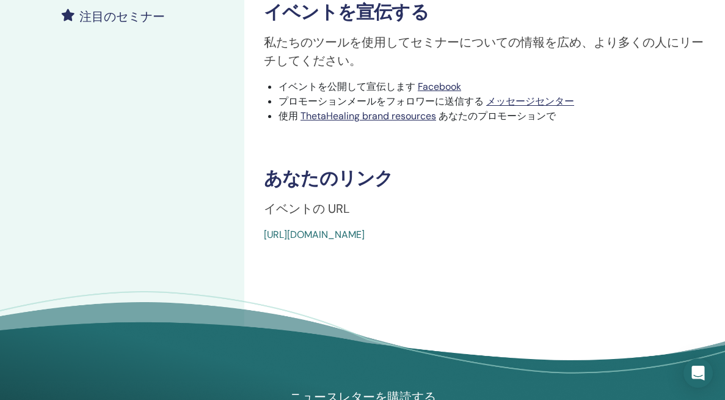
drag, startPoint x: 446, startPoint y: 232, endPoint x: 644, endPoint y: 402, distance: 261.2
